Goal: Task Accomplishment & Management: Use online tool/utility

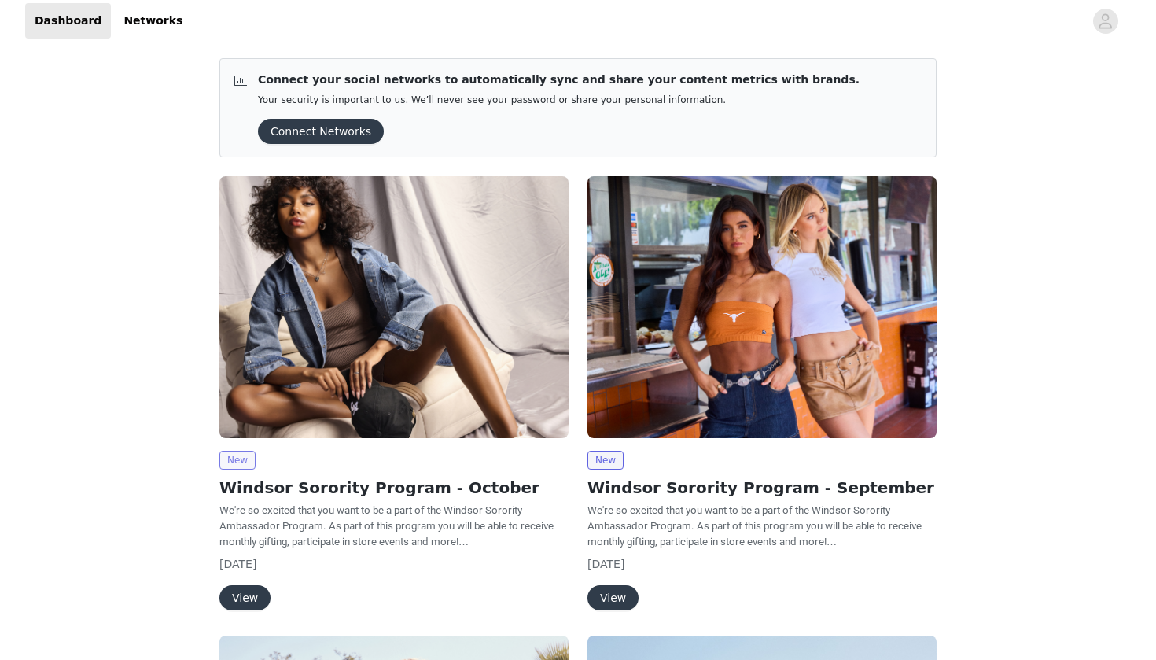
click at [236, 459] on span "New" at bounding box center [237, 460] width 36 height 19
click at [244, 595] on button "View" at bounding box center [244, 597] width 51 height 25
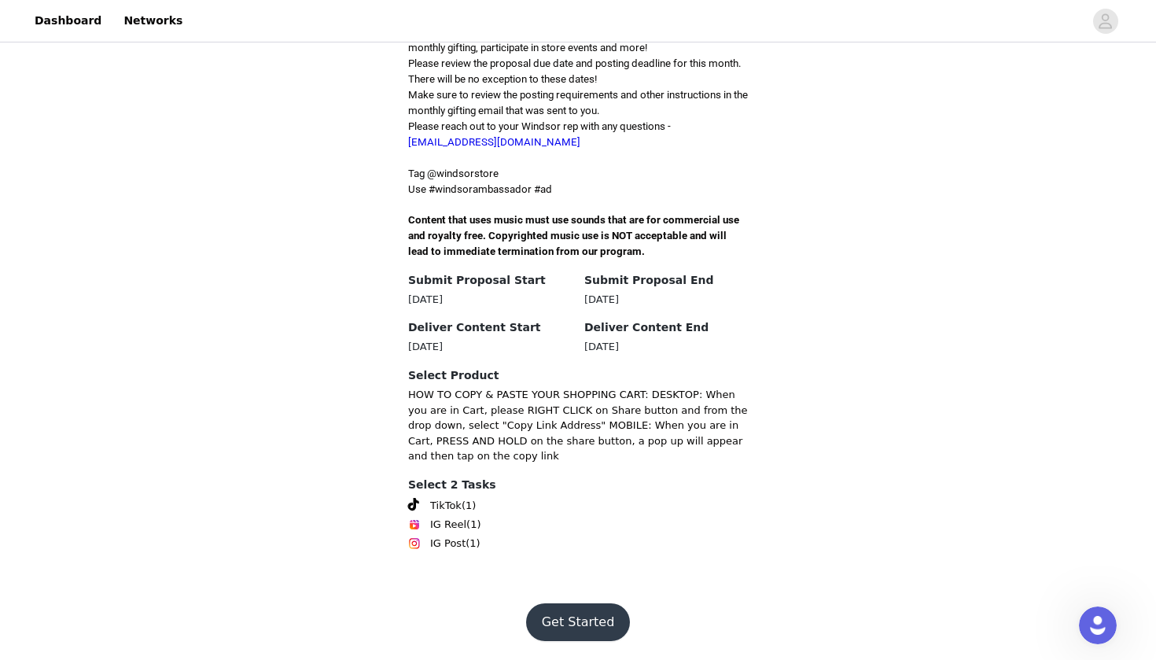
scroll to position [536, 0]
click at [588, 612] on button "Get Started" at bounding box center [578, 622] width 105 height 38
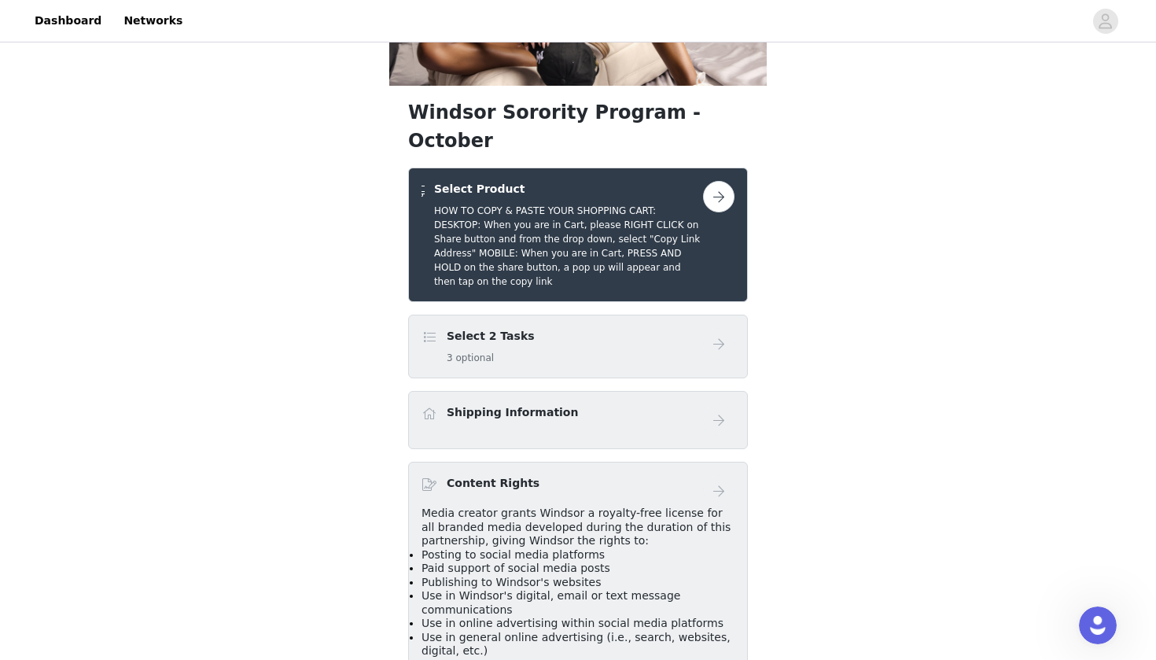
scroll to position [219, 0]
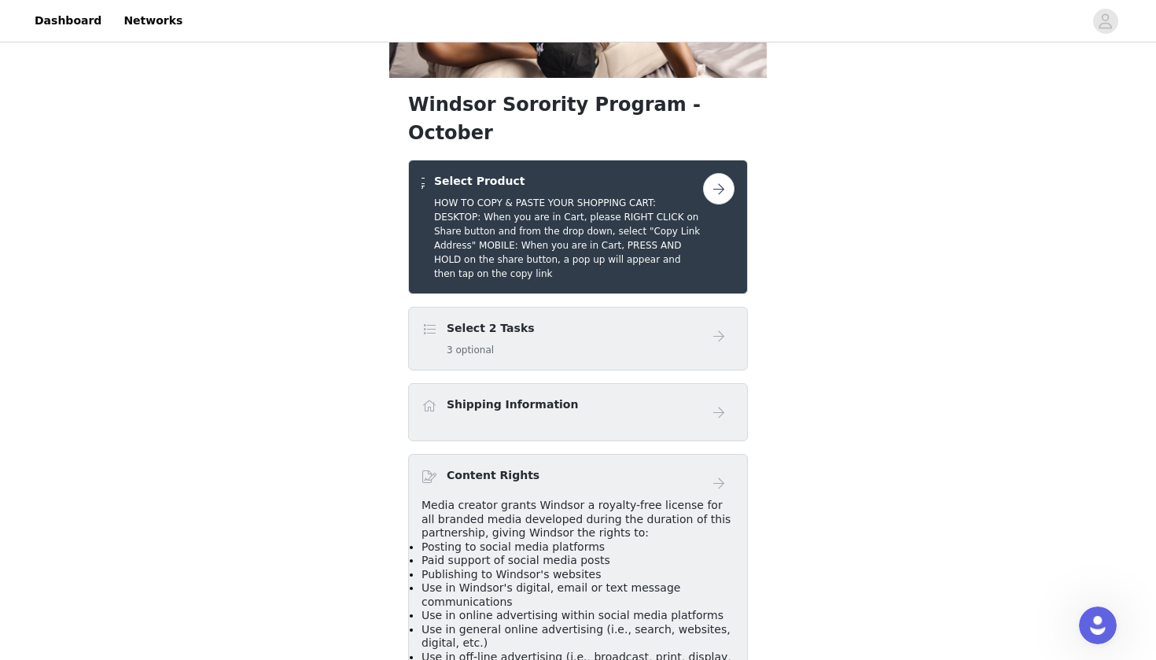
click at [722, 205] on button "button" at bounding box center [718, 188] width 31 height 31
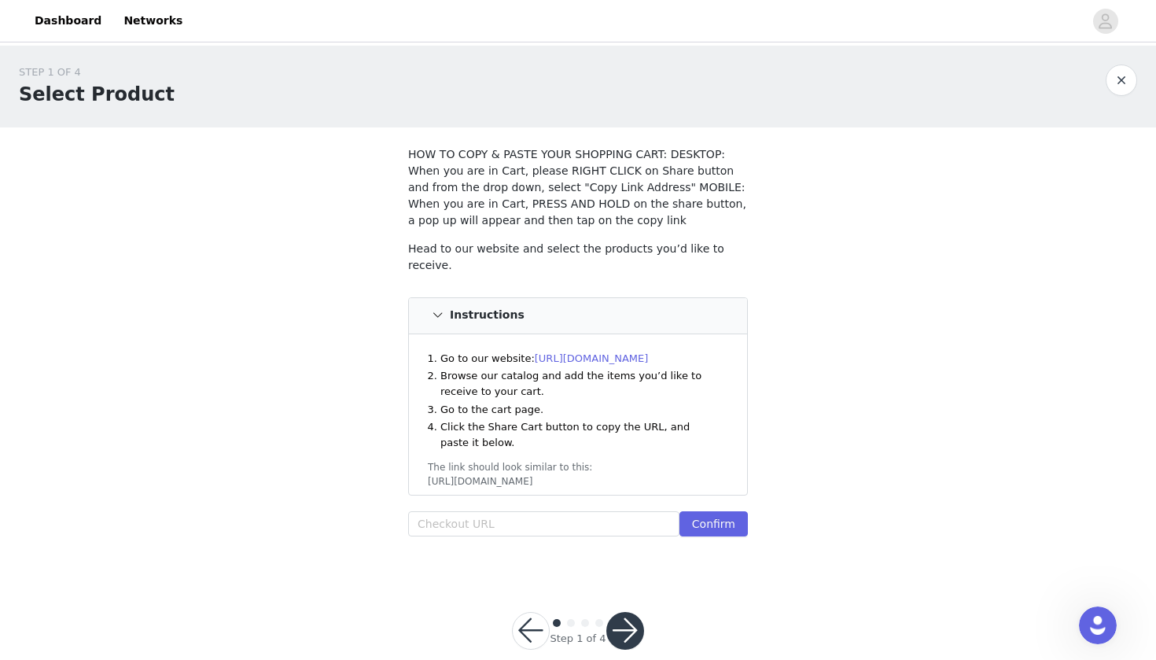
click at [599, 352] on link "[URL][DOMAIN_NAME]" at bounding box center [592, 358] width 114 height 12
